Goal: Check status: Check status

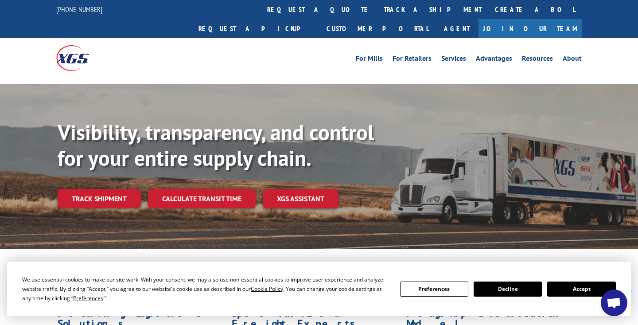
click at [583, 288] on button "Accept" at bounding box center [581, 288] width 68 height 15
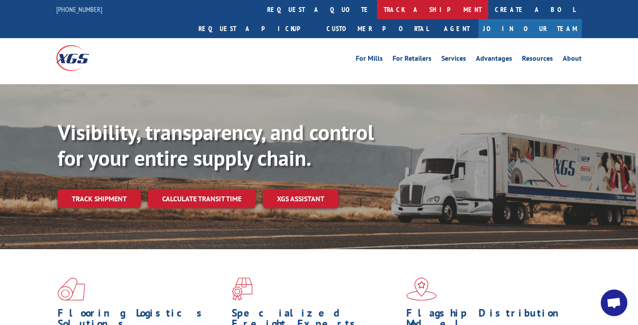
click at [377, 10] on link "track a shipment" at bounding box center [432, 9] width 111 height 19
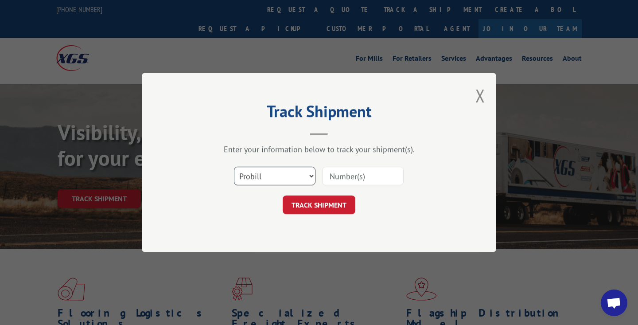
select select "bol"
click at [346, 174] on input at bounding box center [363, 176] width 82 height 19
paste input "363810"
type input "363810"
click at [319, 205] on button "TRACK SHIPMENT" at bounding box center [319, 204] width 73 height 19
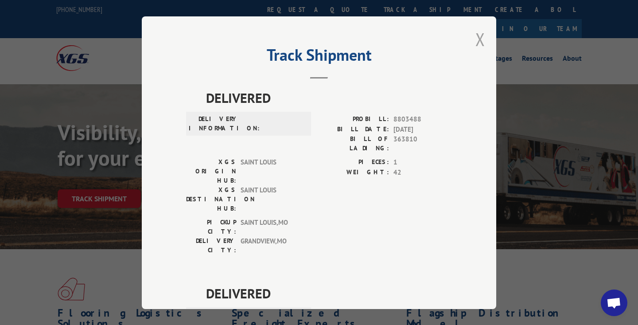
click at [483, 34] on button "Close modal" at bounding box center [480, 38] width 10 height 23
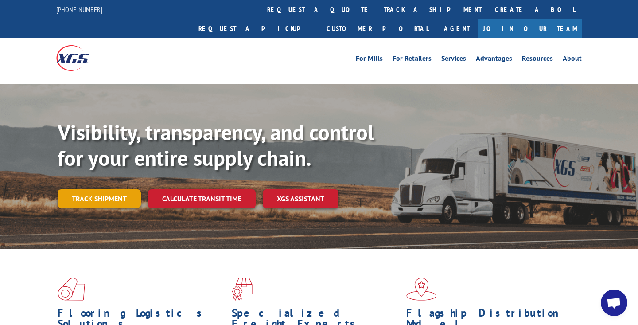
click at [116, 189] on link "Track shipment" at bounding box center [99, 198] width 83 height 19
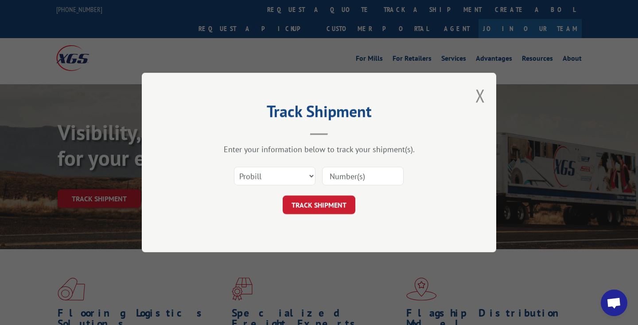
click at [335, 176] on input at bounding box center [363, 176] width 82 height 19
paste input "363810"
type input "363810"
click at [319, 205] on button "TRACK SHIPMENT" at bounding box center [319, 204] width 73 height 19
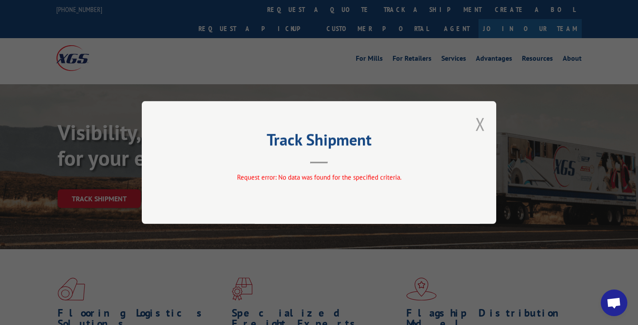
click at [483, 124] on button "Close modal" at bounding box center [480, 123] width 10 height 23
